Goal: Task Accomplishment & Management: Use online tool/utility

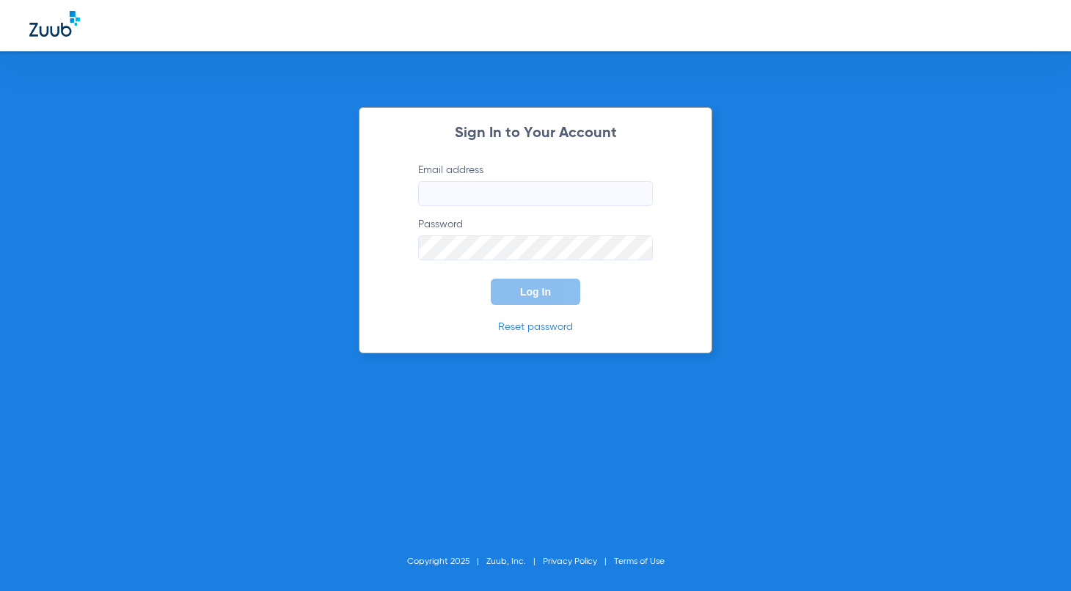
type input "[EMAIL_ADDRESS][DOMAIN_NAME]"
click at [541, 288] on span "Log In" at bounding box center [535, 292] width 31 height 12
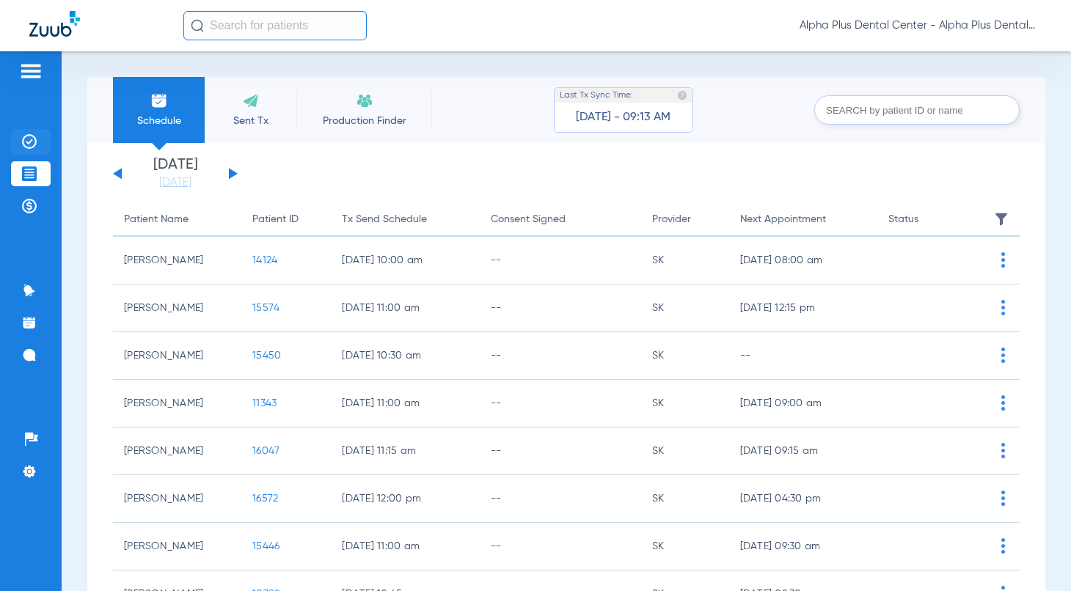
click at [40, 140] on li "Insurance Verification" at bounding box center [31, 141] width 40 height 25
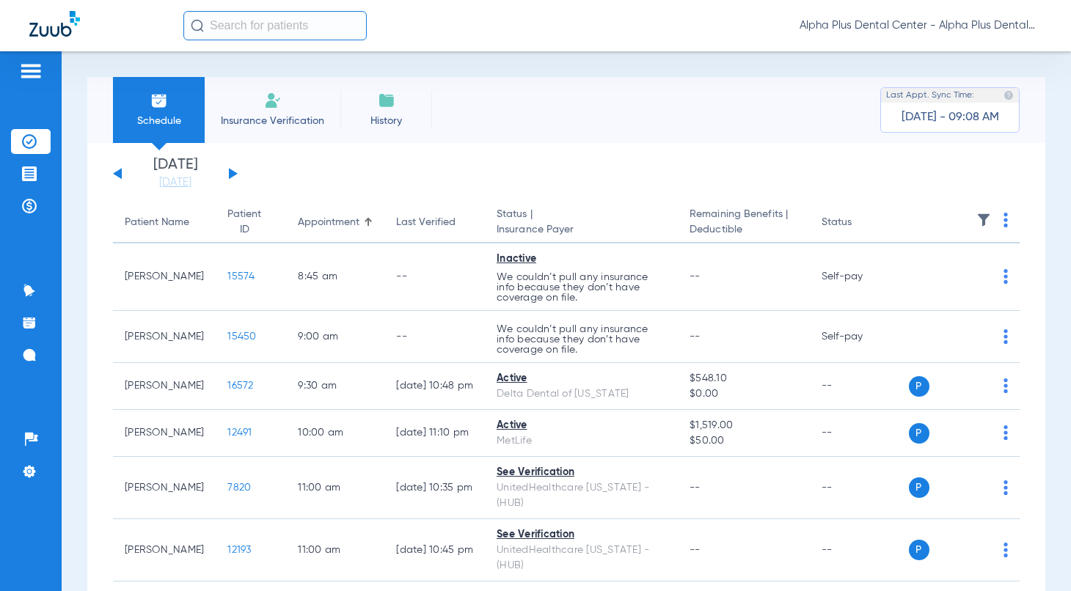
click at [1003, 215] on img at bounding box center [1005, 220] width 4 height 15
click at [956, 277] on span "Verify All" at bounding box center [940, 278] width 88 height 10
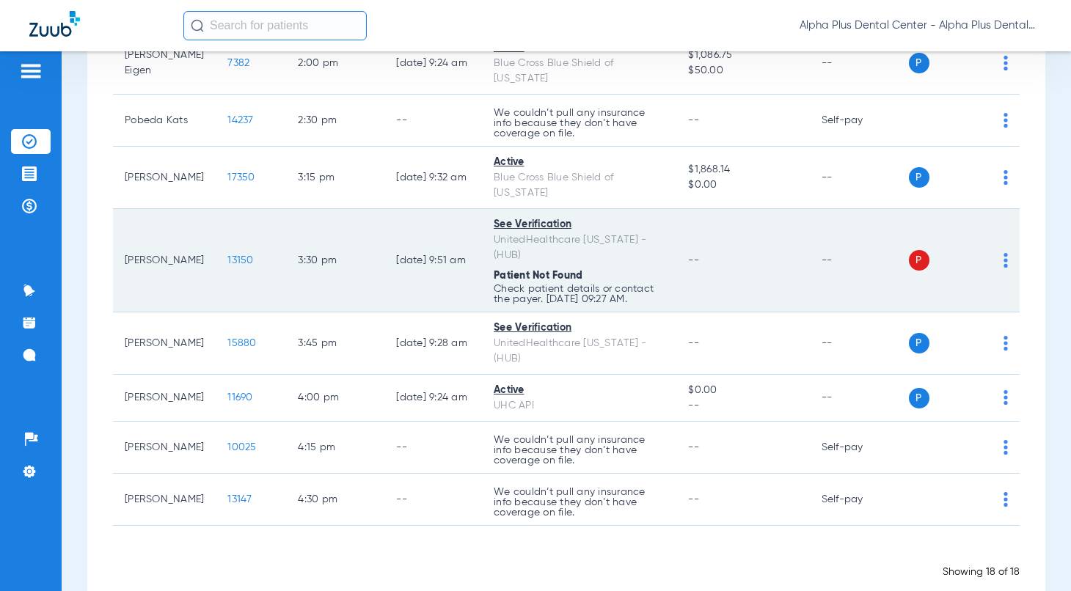
scroll to position [808, 0]
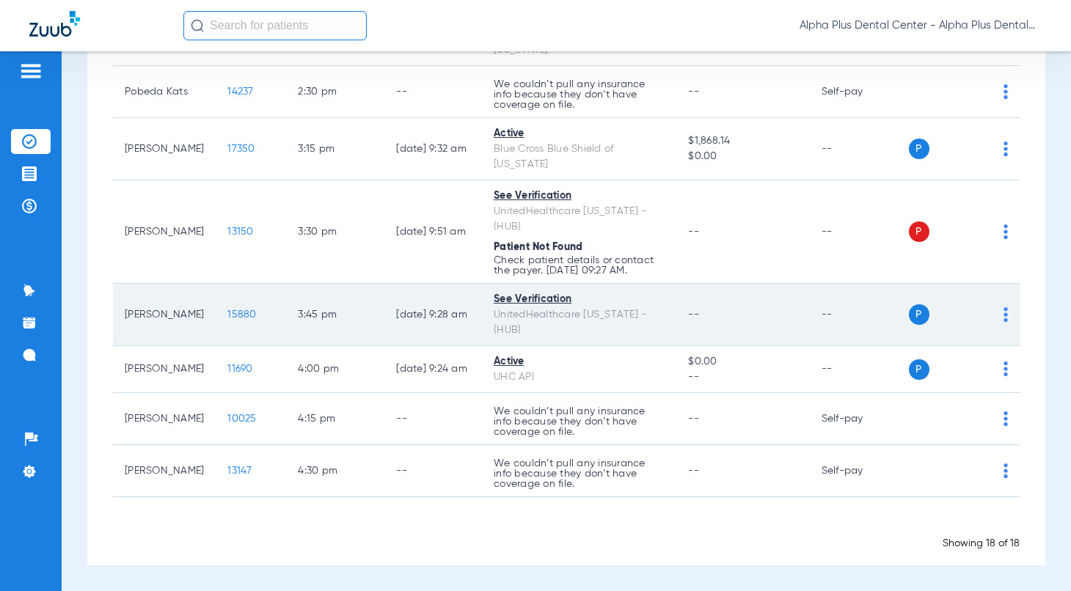
click at [227, 315] on span "15880" at bounding box center [241, 315] width 29 height 10
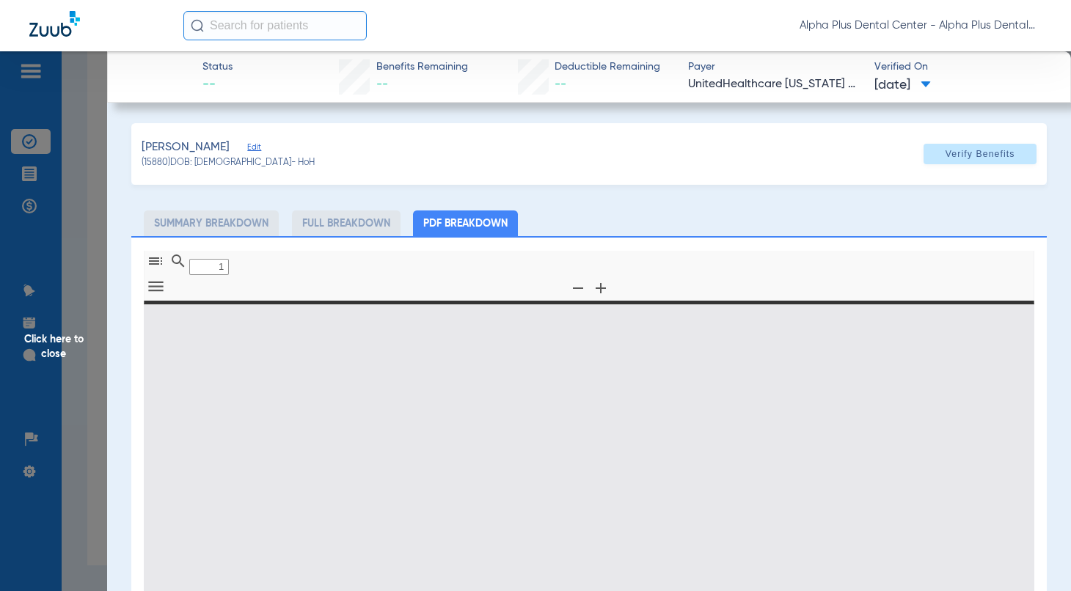
type input "0"
select select "page-width"
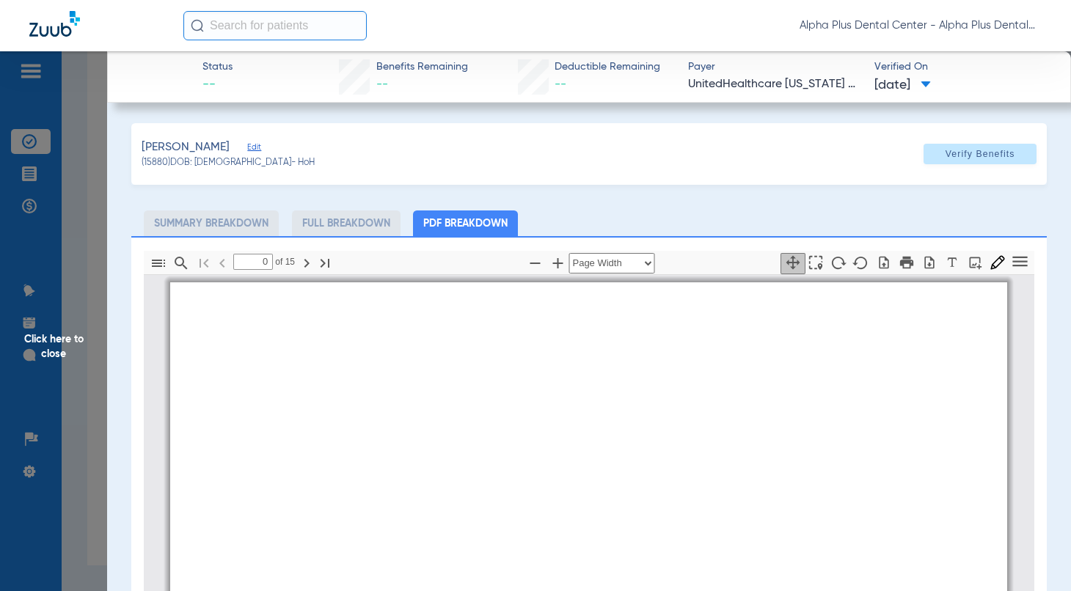
type input "1"
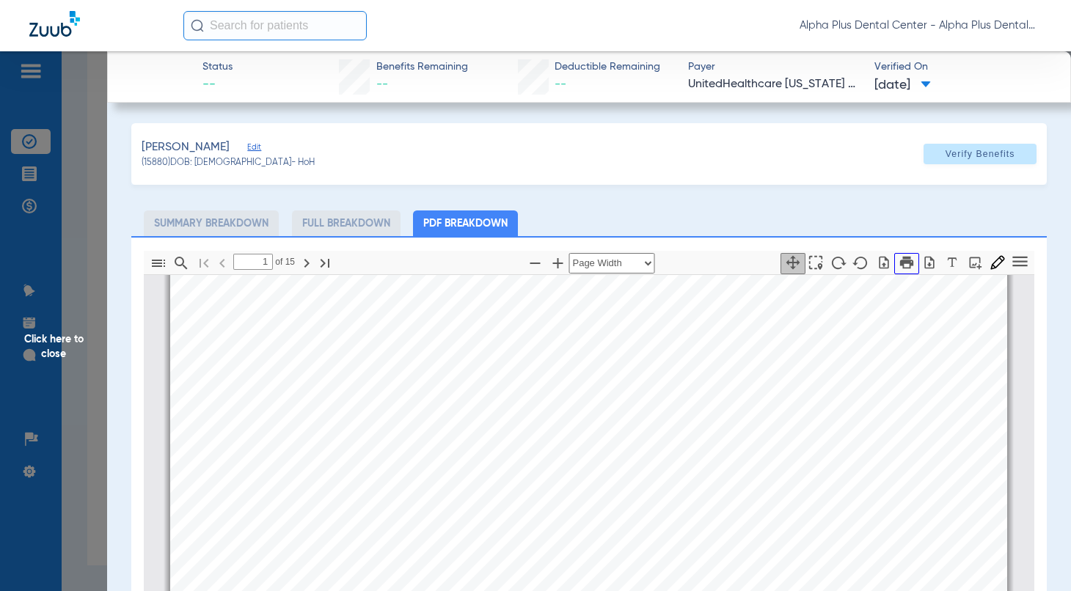
click at [899, 259] on icon "button" at bounding box center [905, 262] width 13 height 12
click at [63, 339] on span "Click here to close" at bounding box center [53, 346] width 107 height 591
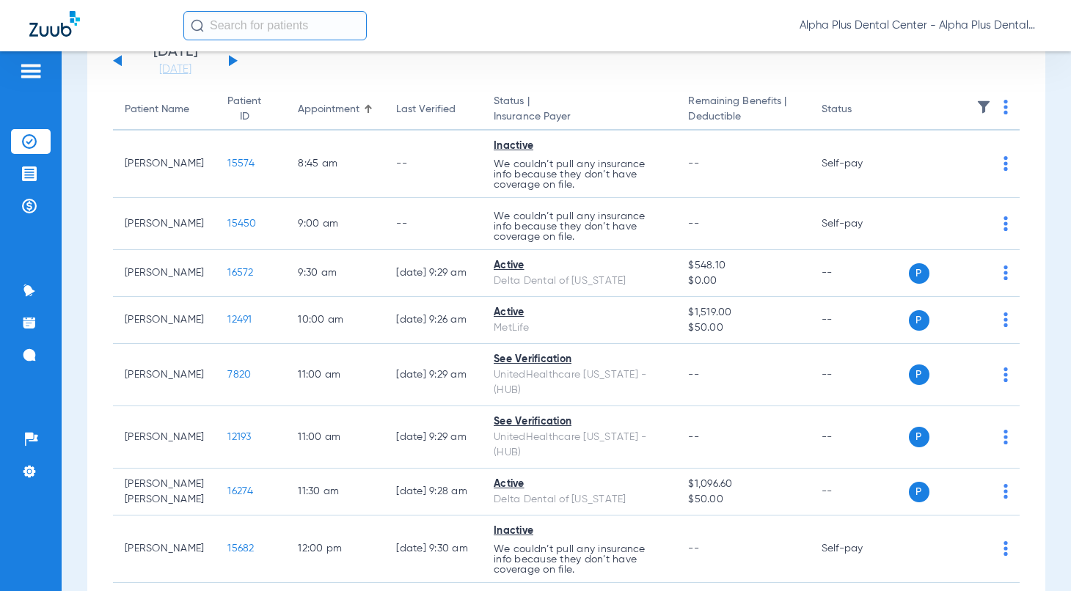
scroll to position [0, 0]
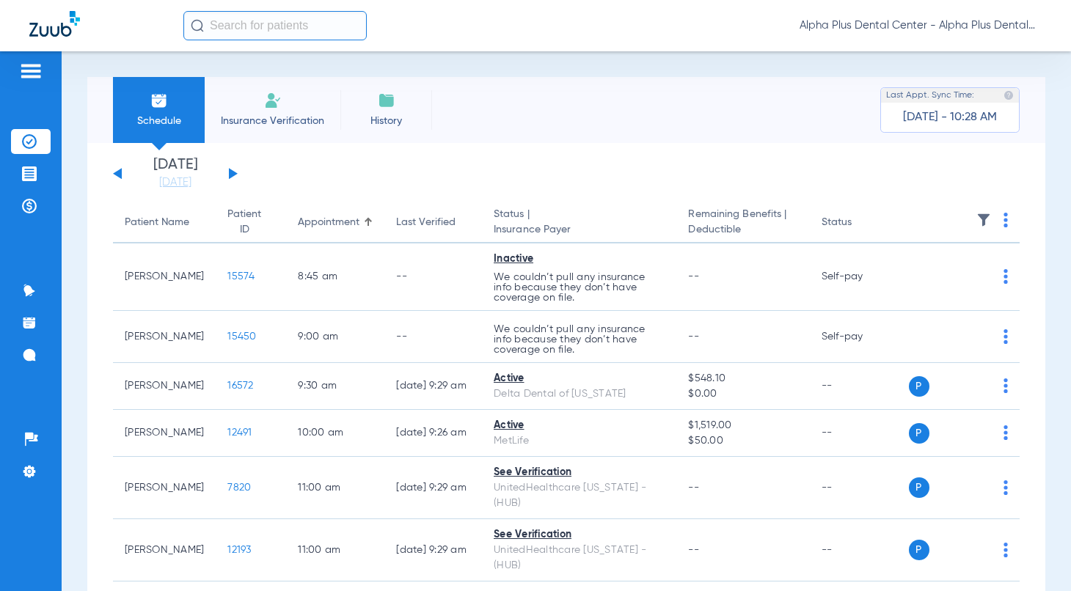
click at [243, 175] on app-single-date-navigator "[DATE] [DATE] [DATE] [DATE] [DATE] [DATE] [DATE] [DATE] [DATE] [DATE] [DATE] [D…" at bounding box center [566, 174] width 907 height 32
click at [233, 175] on button at bounding box center [233, 173] width 9 height 11
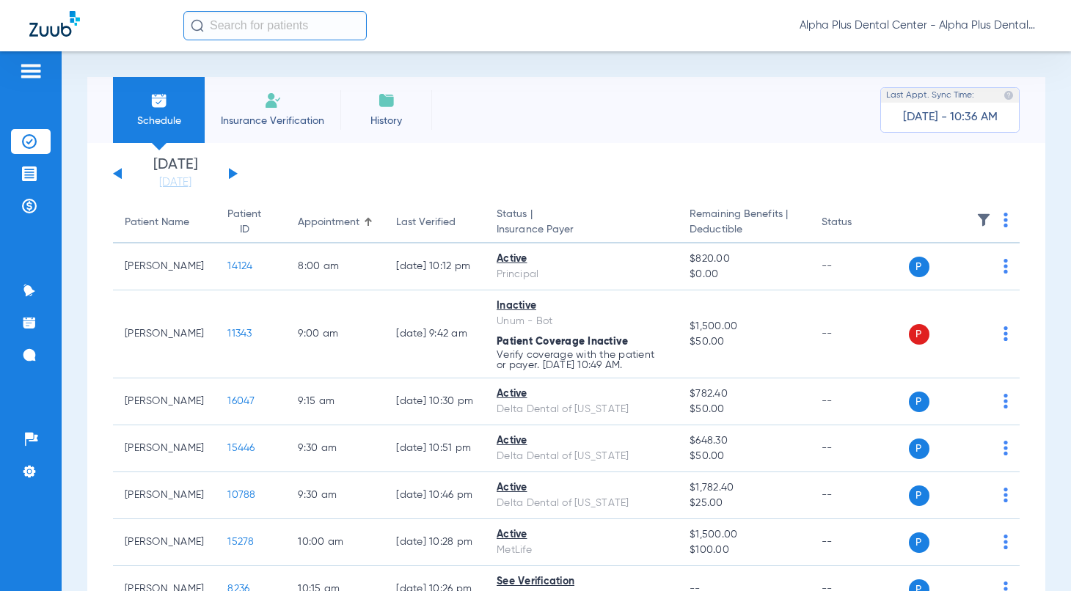
drag, startPoint x: 415, startPoint y: 1, endPoint x: 675, endPoint y: 165, distance: 307.9
click at [675, 165] on app-single-date-navigator "[DATE] [DATE] [DATE] [DATE] [DATE] [DATE] [DATE] [DATE] [DATE] [DATE] [DATE] [D…" at bounding box center [566, 174] width 907 height 32
click at [1003, 215] on img at bounding box center [1005, 220] width 4 height 15
click at [974, 272] on button "Verify All" at bounding box center [939, 277] width 111 height 29
